Goal: Find specific page/section: Locate a particular part of the current website

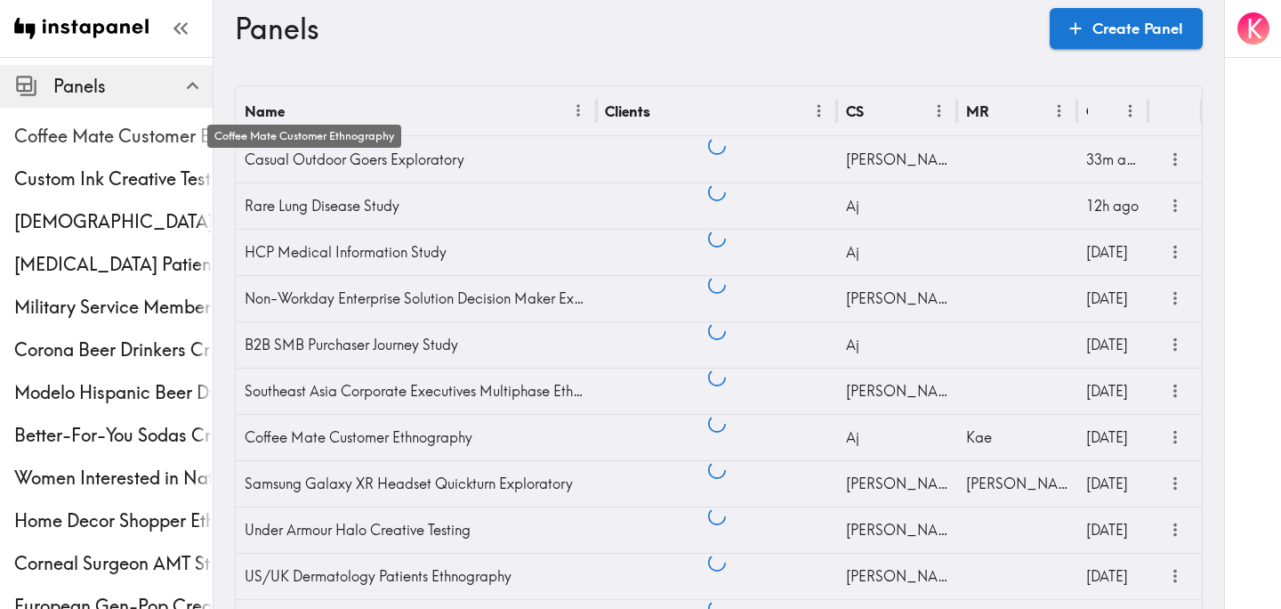
click at [103, 145] on span "Coffee Mate Customer Ethnography" at bounding box center [113, 136] width 198 height 25
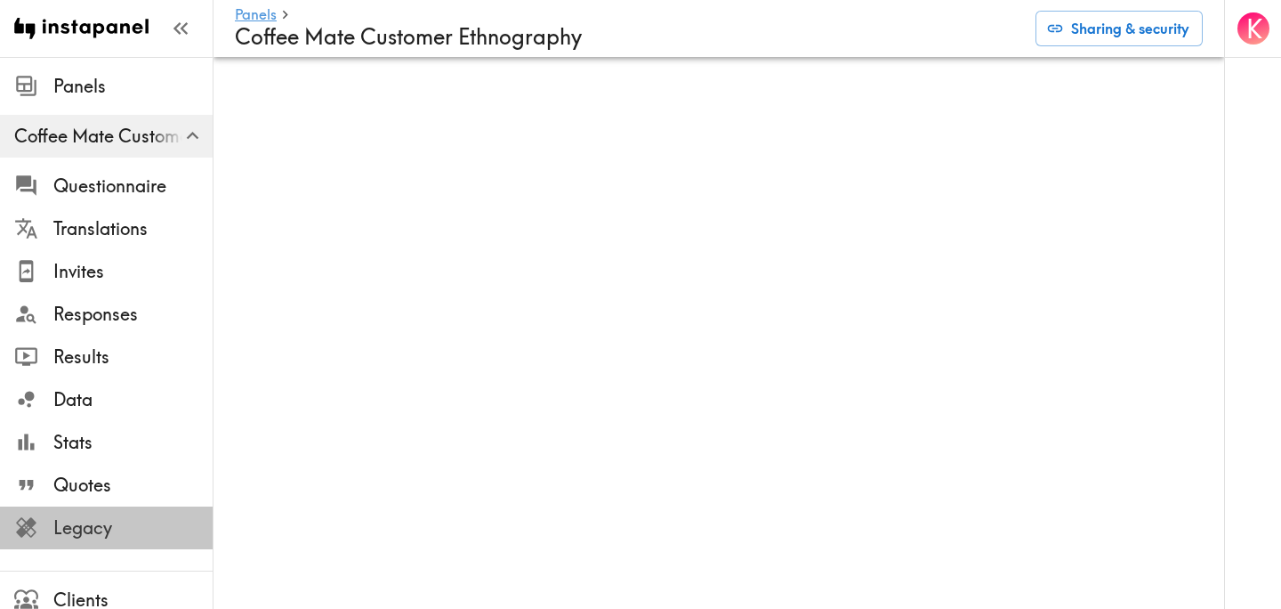
click at [136, 522] on span "Legacy" at bounding box center [132, 527] width 159 height 25
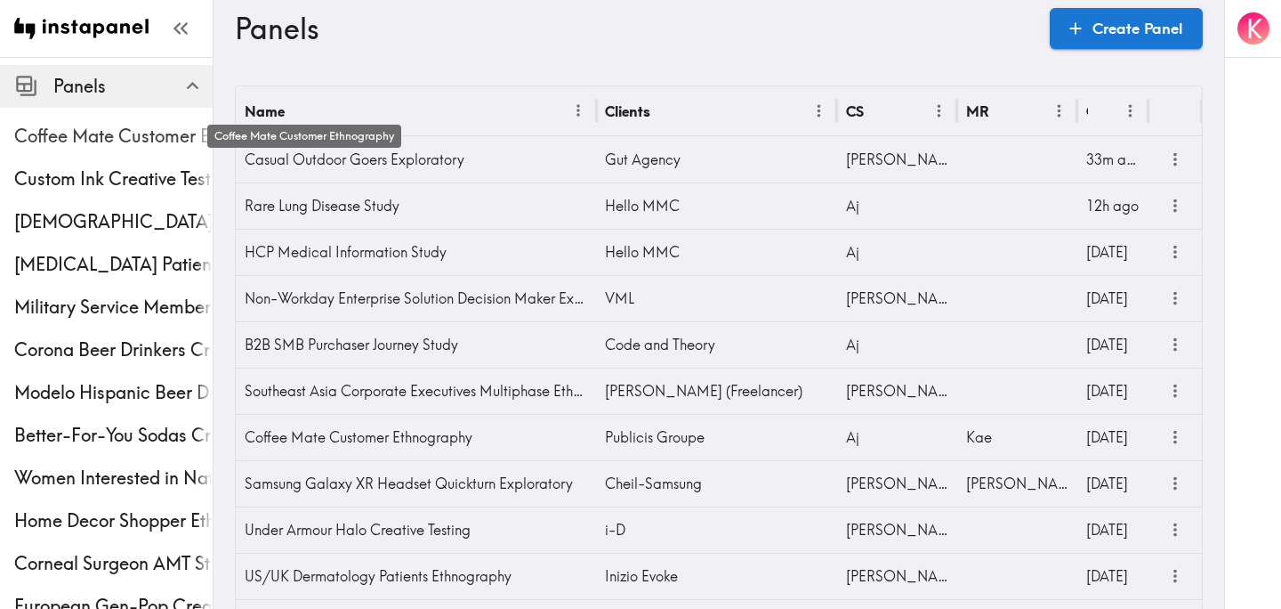
click at [121, 136] on span "Coffee Mate Customer Ethnography" at bounding box center [113, 136] width 198 height 25
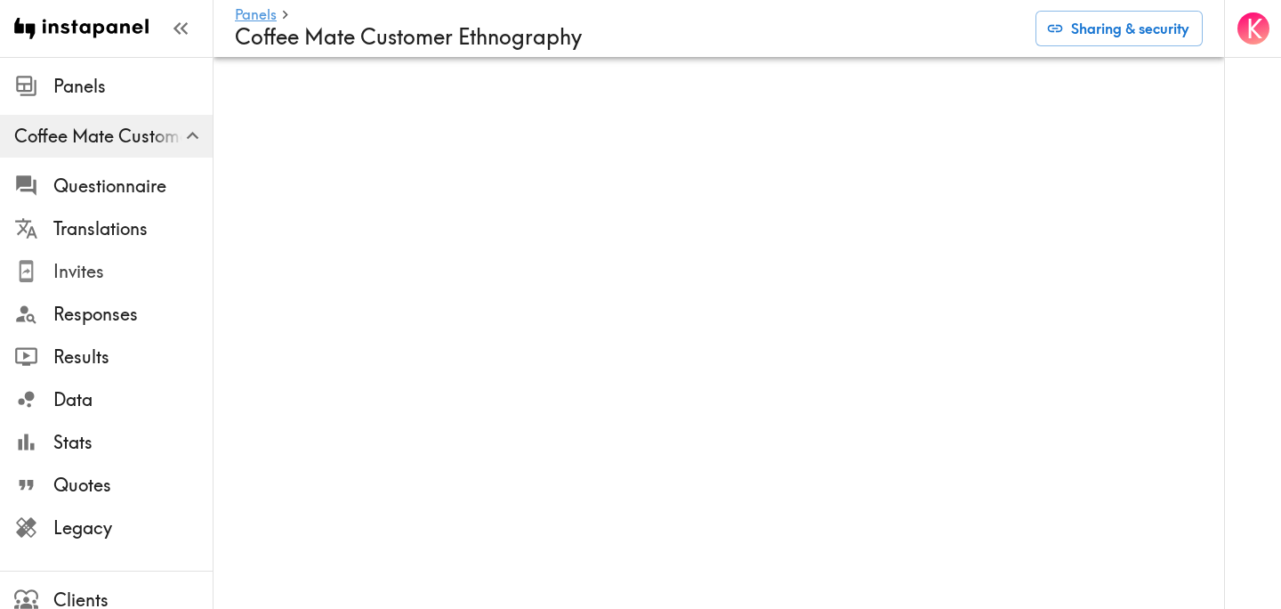
click at [124, 271] on span "Invites" at bounding box center [132, 271] width 159 height 25
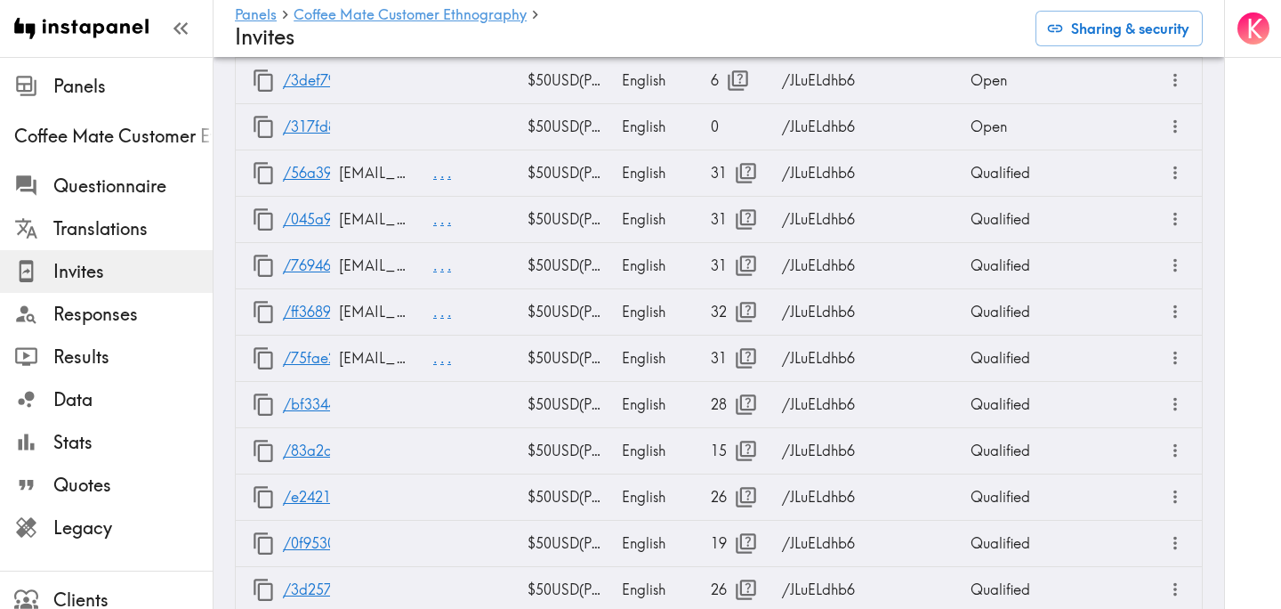
scroll to position [2487, 0]
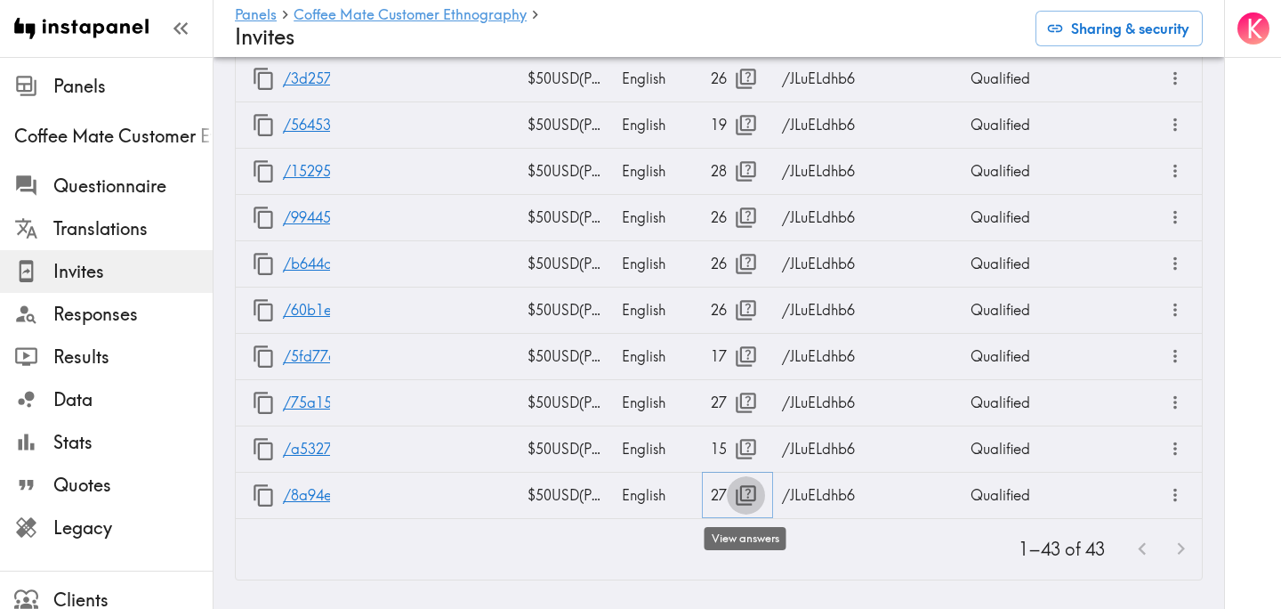
click at [751, 500] on icon "button" at bounding box center [746, 495] width 20 height 20
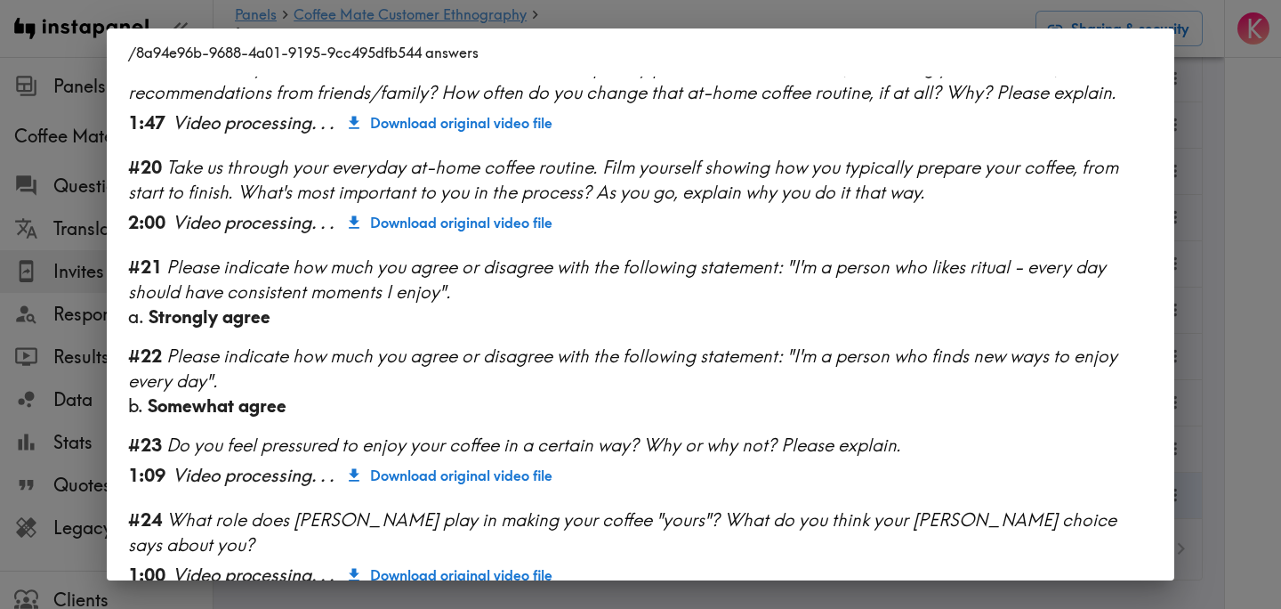
scroll to position [2280, 0]
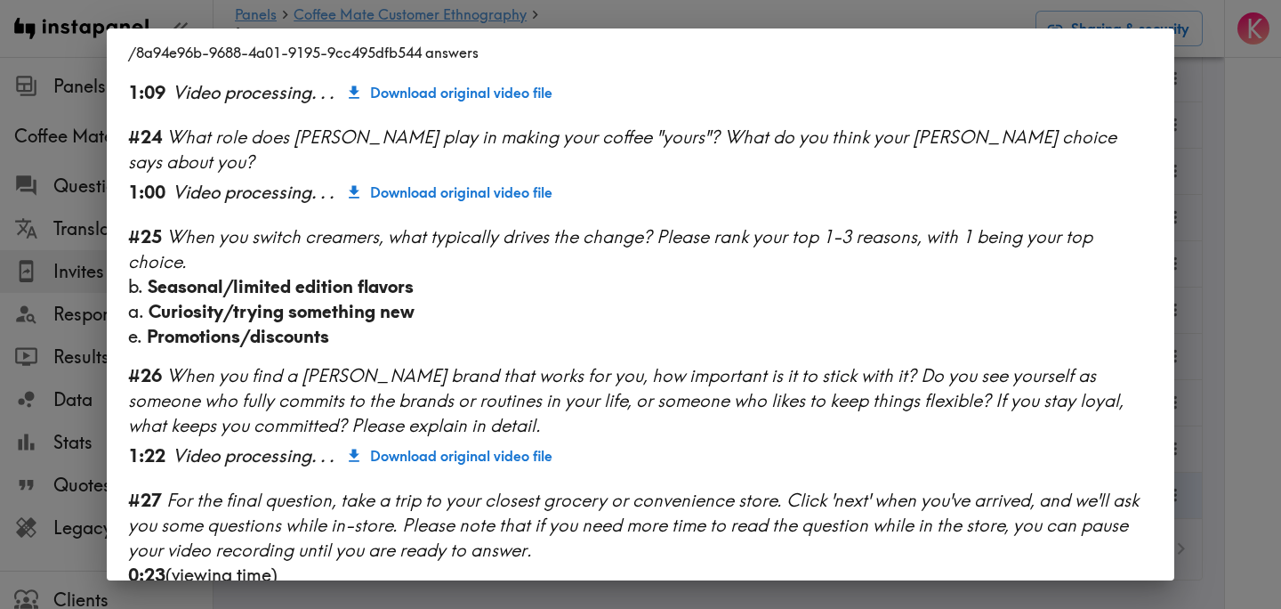
click at [1220, 277] on div "/8a94e96b-9688-4a01-9195-9cc495dfb544 answers Language English Segment 28-45 ye…" at bounding box center [640, 304] width 1281 height 609
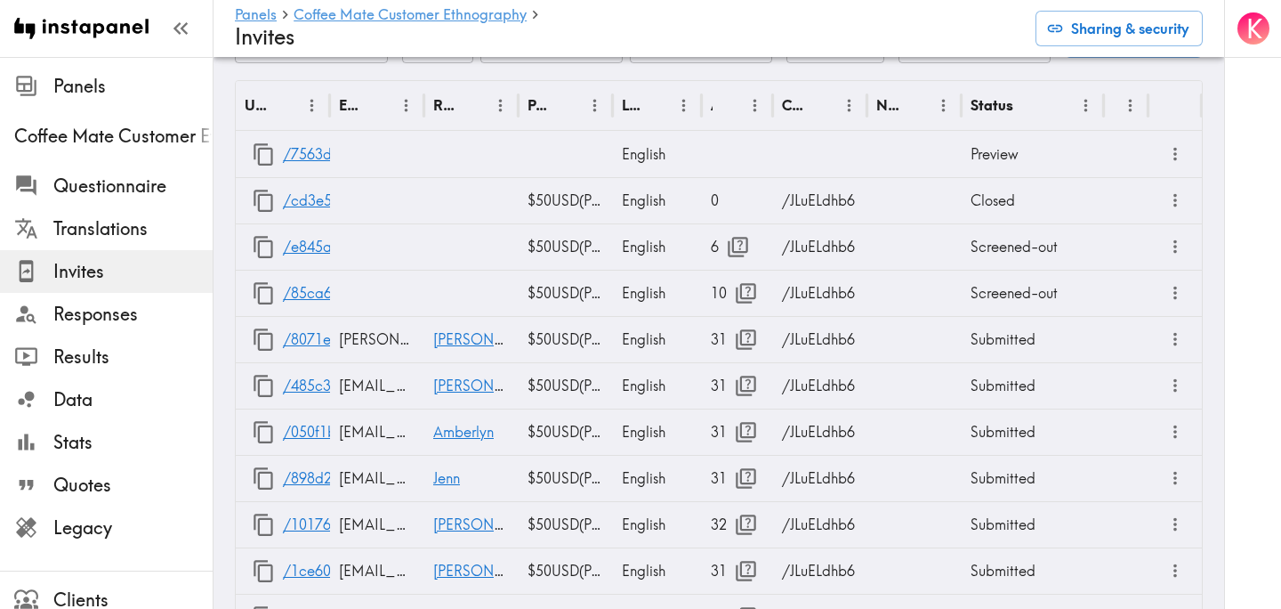
scroll to position [0, 0]
